Goal: Information Seeking & Learning: Learn about a topic

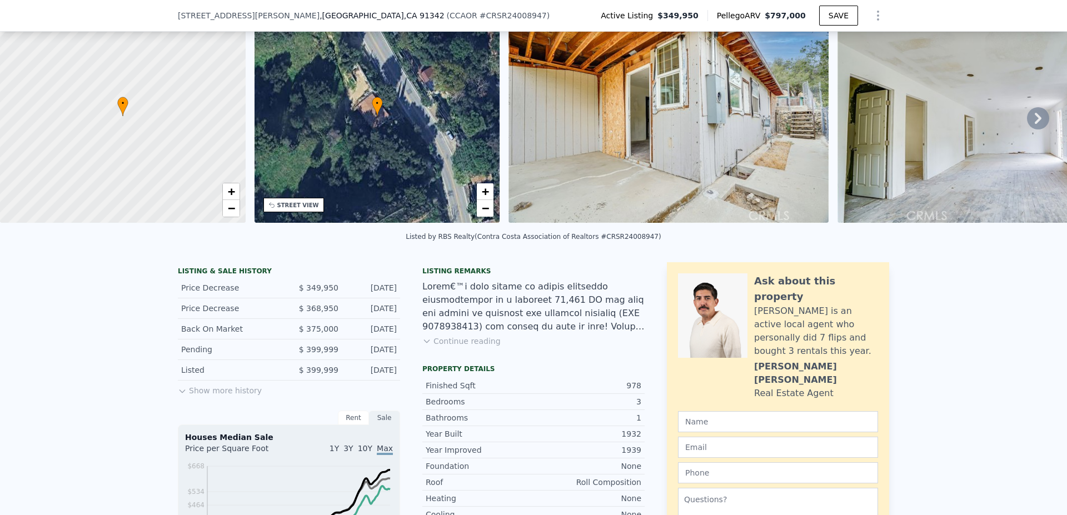
scroll to position [49, 0]
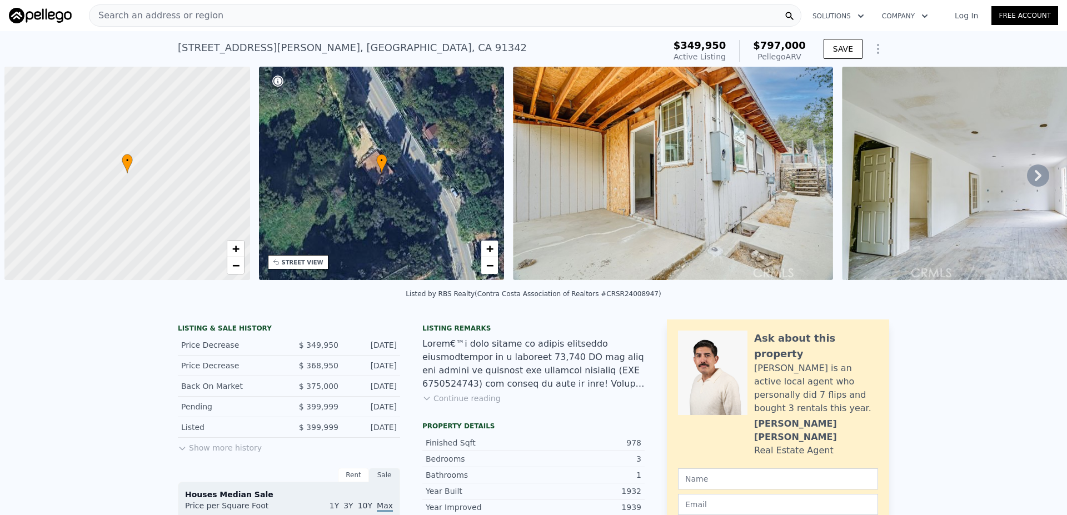
scroll to position [0, 4]
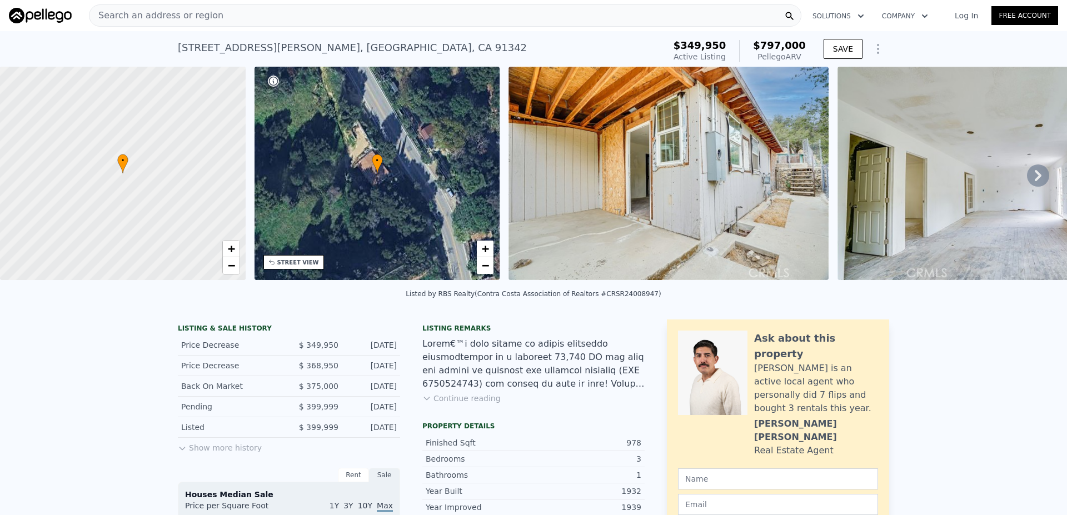
click at [112, 13] on span "Search an address or region" at bounding box center [157, 15] width 134 height 13
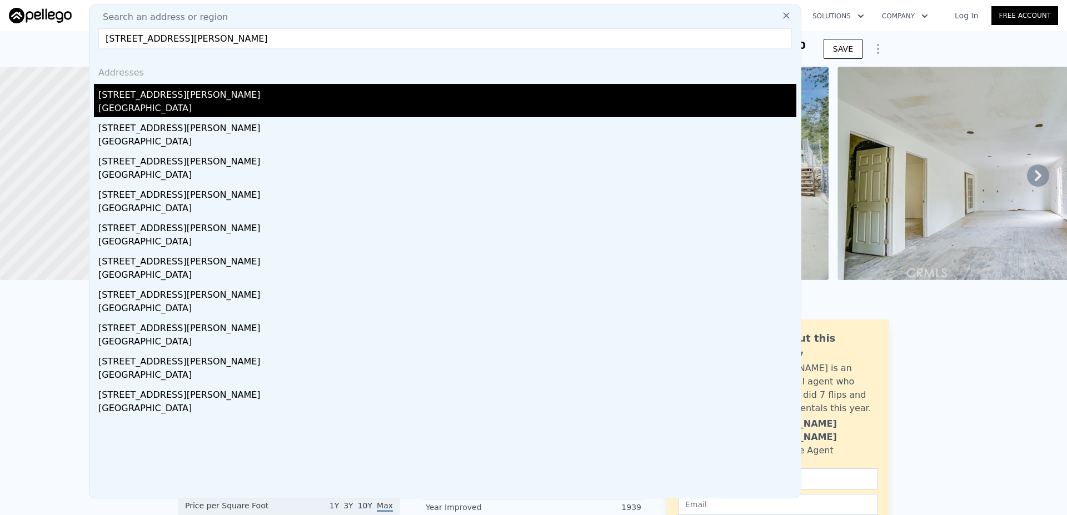
type input "[STREET_ADDRESS][PERSON_NAME]"
click at [276, 111] on div "[GEOGRAPHIC_DATA]" at bounding box center [447, 110] width 698 height 16
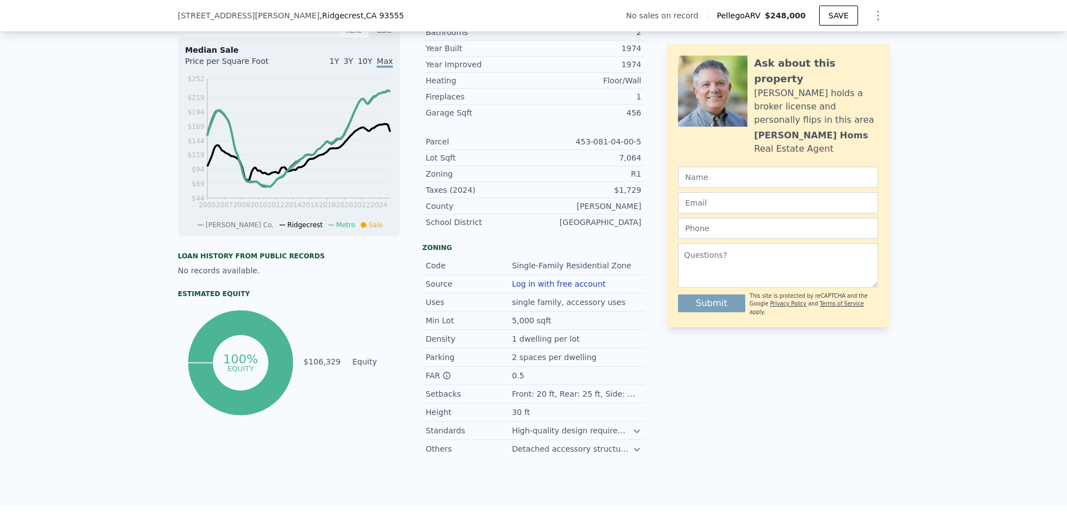
scroll to position [329, 0]
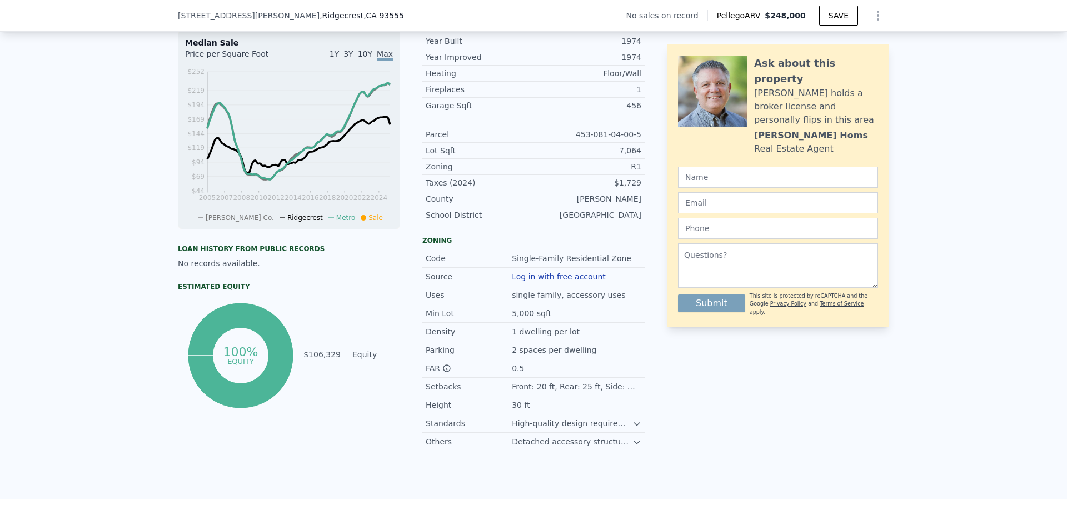
click at [461, 374] on div "FAR Floor Area Ratio" at bounding box center [469, 368] width 86 height 11
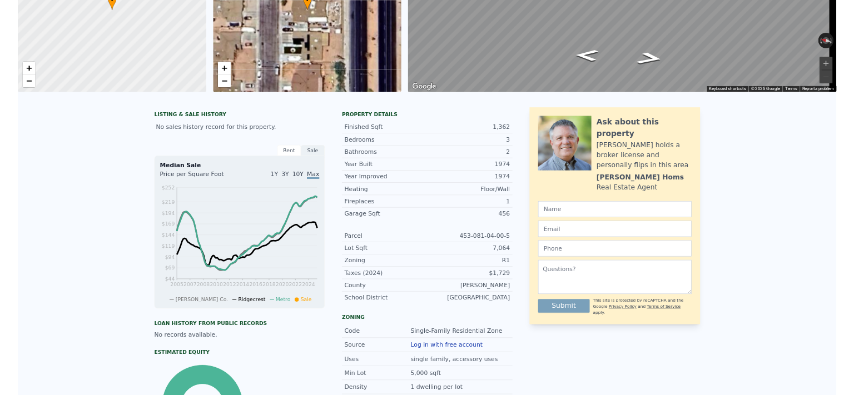
scroll to position [4, 0]
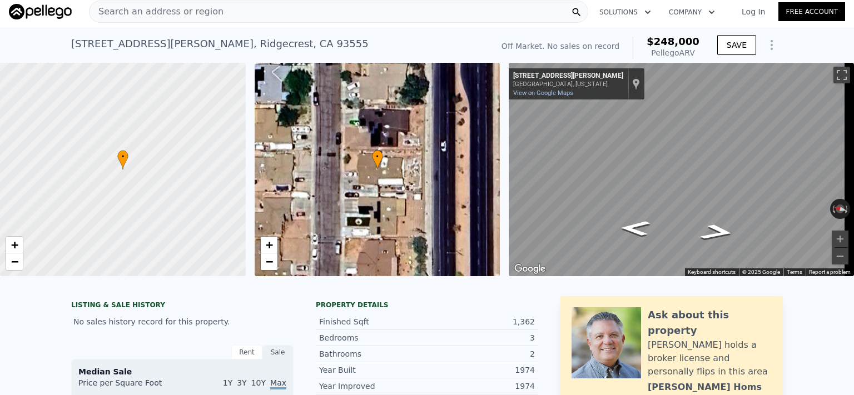
click at [227, 7] on div "Search an address or region" at bounding box center [338, 12] width 499 height 22
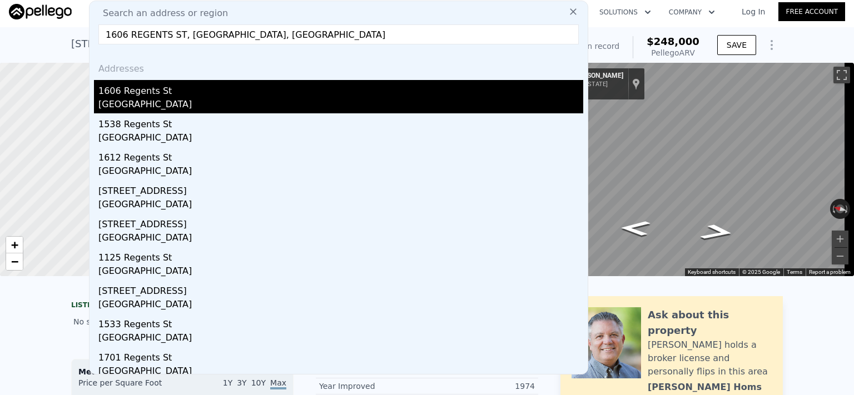
type input "1606 REGENTS ST, [GEOGRAPHIC_DATA], [GEOGRAPHIC_DATA]"
click at [290, 92] on div "1606 Regents St" at bounding box center [340, 89] width 485 height 18
